Goal: Complete application form

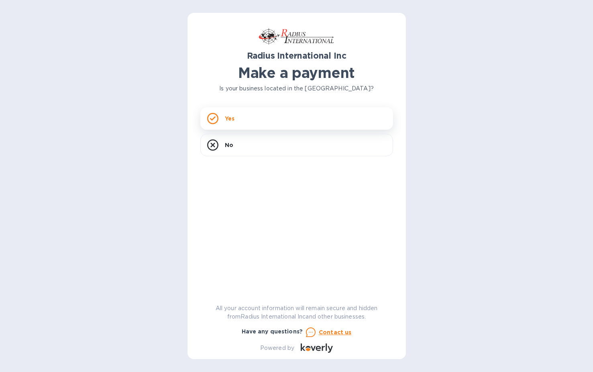
click at [295, 124] on div "Yes" at bounding box center [296, 118] width 193 height 22
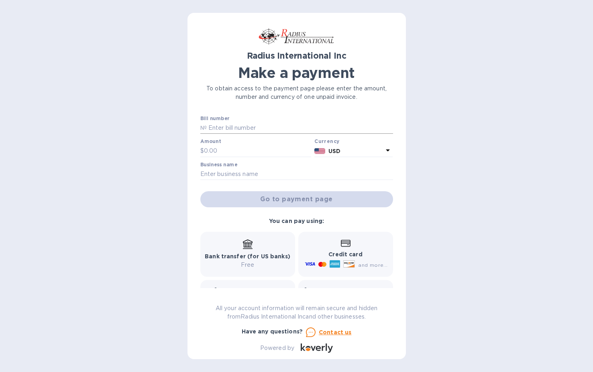
click at [261, 130] on input "text" at bounding box center [300, 128] width 186 height 12
click at [273, 122] on input "text" at bounding box center [300, 128] width 186 height 12
type input "SSI00096883"
click at [245, 146] on input "text" at bounding box center [258, 151] width 108 height 12
type input "9,197.79"
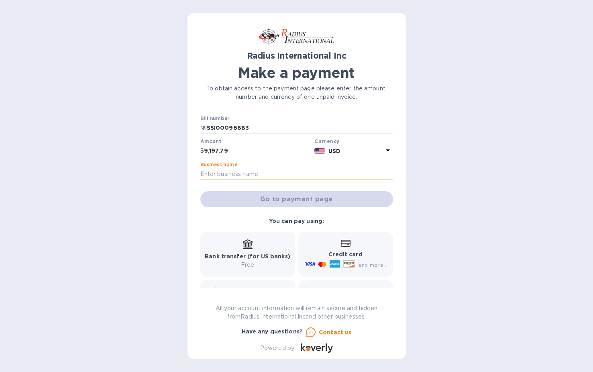
drag, startPoint x: 241, startPoint y: 168, endPoint x: 245, endPoint y: 170, distance: 4.3
click at [243, 169] on input "text" at bounding box center [296, 174] width 193 height 12
type input "[PERSON_NAME] Instrument Company"
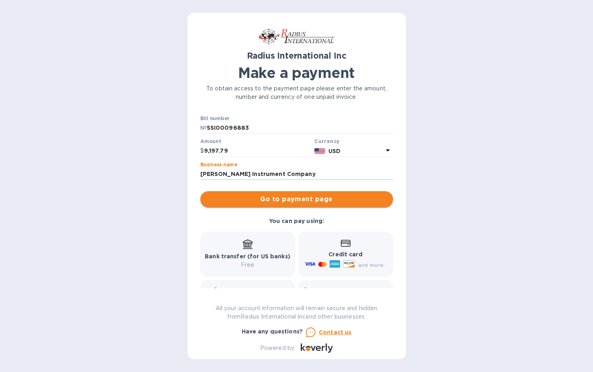
click at [278, 205] on button "Go to payment page" at bounding box center [296, 199] width 193 height 16
